Goal: Information Seeking & Learning: Find specific fact

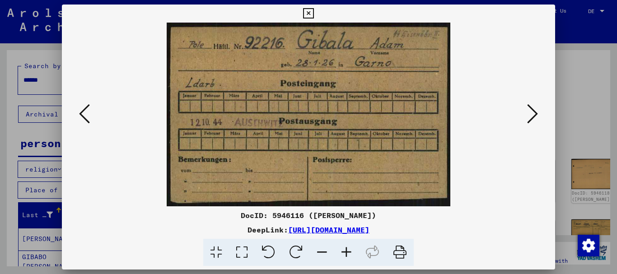
scroll to position [286, 0]
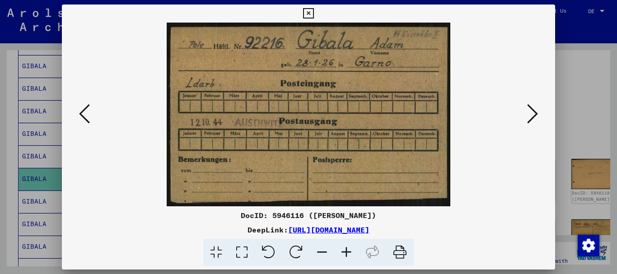
click at [309, 13] on icon at bounding box center [308, 13] width 10 height 11
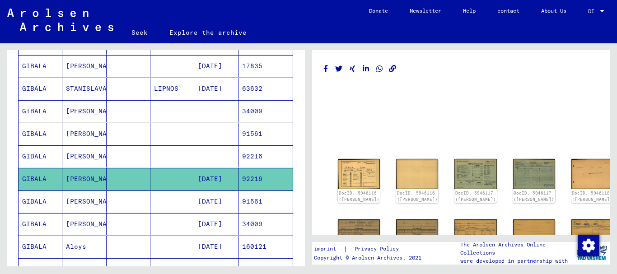
click at [227, 130] on mat-cell at bounding box center [216, 134] width 44 height 22
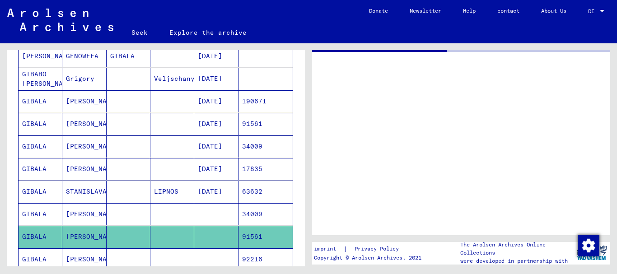
scroll to position [173, 0]
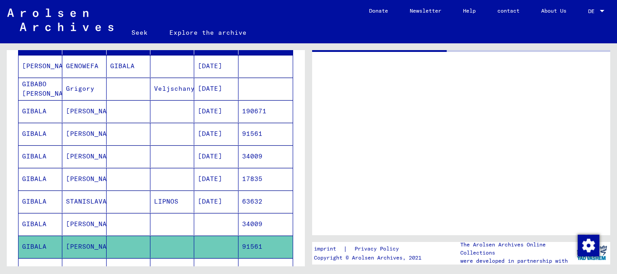
click at [216, 182] on font "[DATE]" at bounding box center [210, 179] width 24 height 8
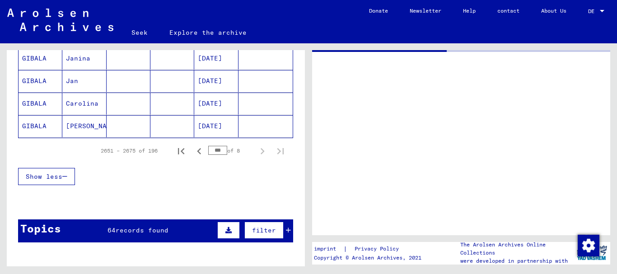
scroll to position [652, 0]
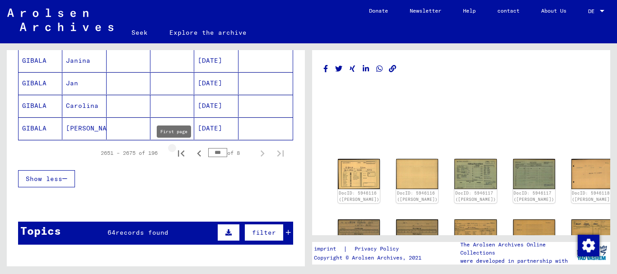
click at [178, 154] on icon "First page" at bounding box center [181, 153] width 6 height 6
type input "*"
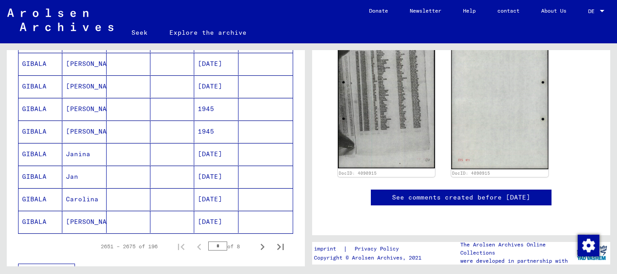
scroll to position [556, 0]
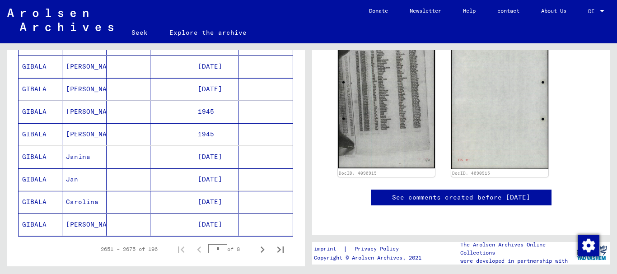
click at [214, 155] on font "[DATE]" at bounding box center [210, 157] width 24 height 8
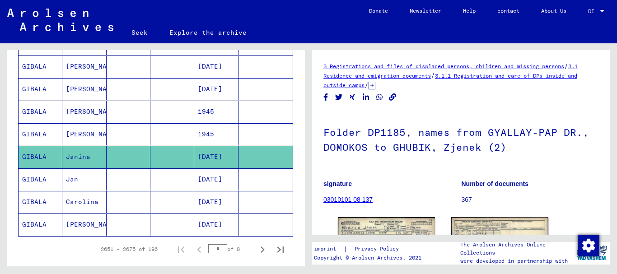
scroll to position [67, 0]
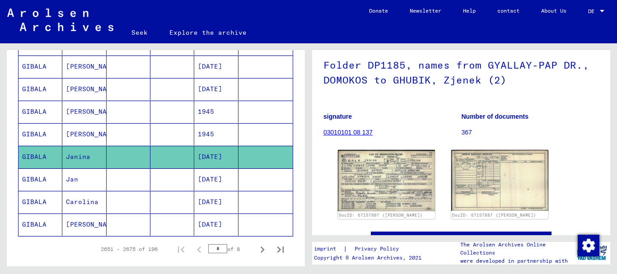
click at [245, 87] on mat-cell at bounding box center [265, 89] width 54 height 22
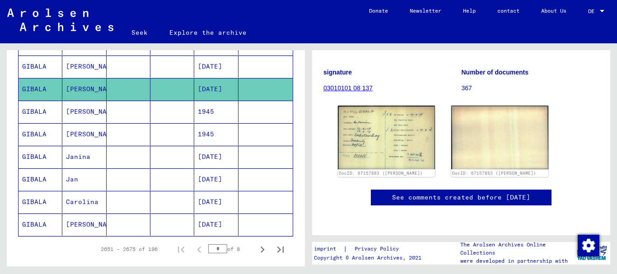
scroll to position [122, 0]
click at [214, 143] on mat-cell "1945" at bounding box center [216, 134] width 44 height 22
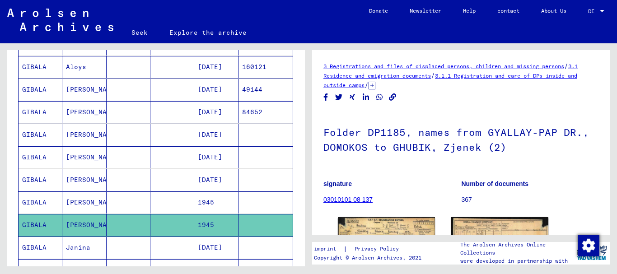
scroll to position [425, 0]
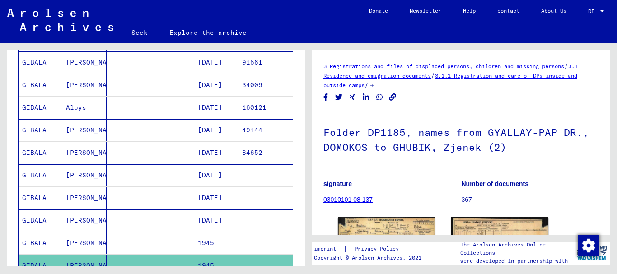
click at [143, 123] on mat-cell at bounding box center [129, 130] width 44 height 22
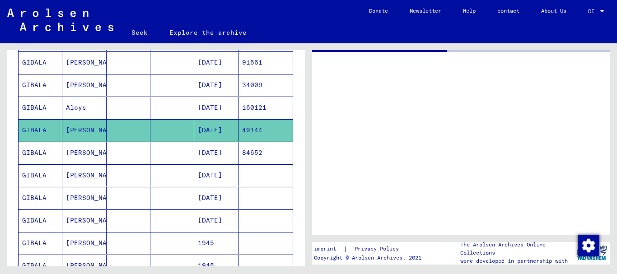
click at [155, 154] on mat-cell at bounding box center [172, 153] width 44 height 22
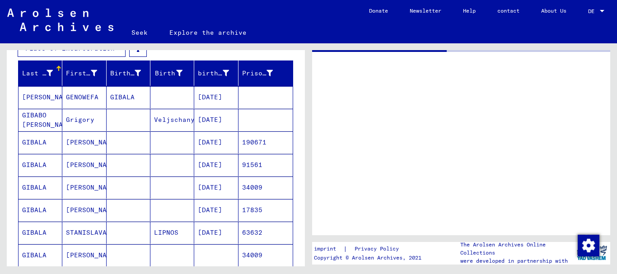
scroll to position [132, 0]
